Goal: Task Accomplishment & Management: Use online tool/utility

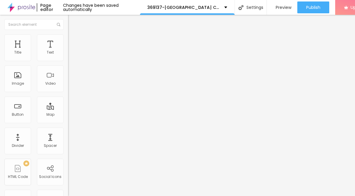
click at [68, 122] on input "[URL][DOMAIN_NAME]" at bounding box center [103, 119] width 71 height 6
paste input "preclllc"
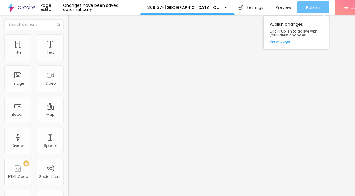
type input "[URL][DOMAIN_NAME]"
click at [320, 6] on button "Publish" at bounding box center [314, 7] width 32 height 12
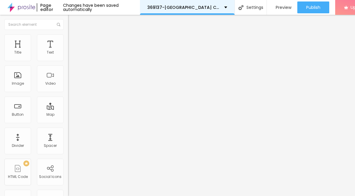
click at [225, 7] on div "369137-[GEOGRAPHIC_DATA] Child Advocacy Center" at bounding box center [187, 7] width 80 height 4
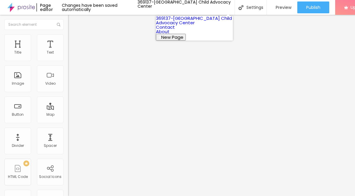
drag, startPoint x: 199, startPoint y: 28, endPoint x: 193, endPoint y: 28, distance: 5.6
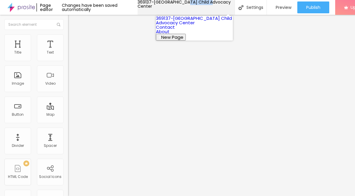
drag, startPoint x: 218, startPoint y: 9, endPoint x: 193, endPoint y: 7, distance: 24.9
click at [193, 7] on p "369137-[GEOGRAPHIC_DATA] Child Advocacy Center" at bounding box center [186, 4] width 97 height 8
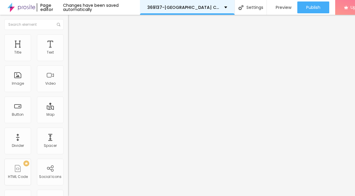
click at [162, 7] on p "369137-[GEOGRAPHIC_DATA] Child Advocacy Center" at bounding box center [183, 7] width 73 height 4
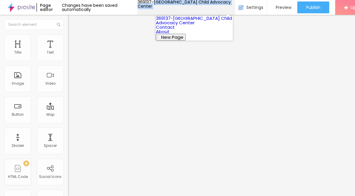
drag, startPoint x: 162, startPoint y: 7, endPoint x: 224, endPoint y: 10, distance: 62.2
click at [227, 8] on div "369137-[GEOGRAPHIC_DATA] Child Advocacy Center" at bounding box center [186, 4] width 97 height 8
